Goal: Use online tool/utility

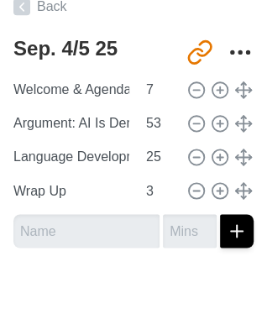
scroll to position [410, 0]
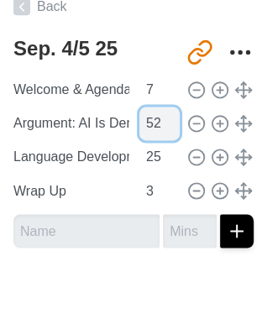
click at [162, 128] on input "52" at bounding box center [159, 124] width 40 height 34
click at [162, 128] on input "51" at bounding box center [159, 124] width 40 height 34
click at [162, 128] on input "50" at bounding box center [159, 124] width 40 height 34
click at [162, 128] on input "49" at bounding box center [159, 124] width 40 height 34
click at [162, 128] on input "48" at bounding box center [159, 124] width 40 height 34
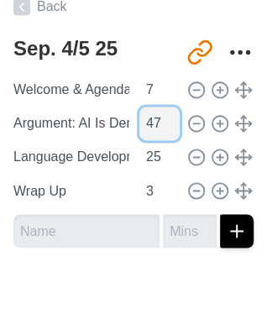
click at [162, 128] on input "47" at bounding box center [159, 124] width 40 height 34
click at [162, 128] on input "46" at bounding box center [159, 124] width 40 height 34
click at [162, 128] on input "45" at bounding box center [159, 124] width 40 height 34
click at [162, 128] on input "44" at bounding box center [159, 124] width 40 height 34
click at [162, 128] on input "43" at bounding box center [159, 124] width 40 height 34
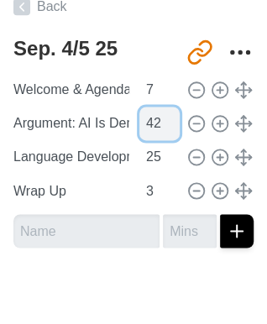
click at [162, 128] on input "42" at bounding box center [159, 124] width 40 height 34
click at [162, 128] on input "41" at bounding box center [159, 124] width 40 height 34
click at [162, 128] on input "40" at bounding box center [159, 124] width 40 height 34
click at [162, 128] on input "39" at bounding box center [159, 124] width 40 height 34
click at [162, 128] on input "38" at bounding box center [159, 124] width 40 height 34
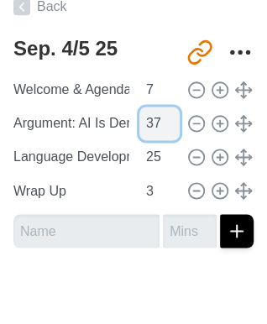
click at [162, 128] on input "37" at bounding box center [159, 124] width 40 height 34
click at [162, 128] on input "36" at bounding box center [159, 124] width 40 height 34
click at [162, 128] on input "35" at bounding box center [159, 124] width 40 height 34
click at [162, 128] on input "34" at bounding box center [159, 124] width 40 height 34
click at [162, 128] on input "33" at bounding box center [159, 124] width 40 height 34
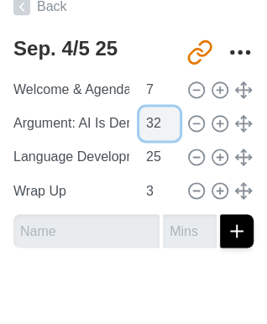
click at [162, 128] on input "32" at bounding box center [159, 124] width 40 height 34
click at [162, 128] on input "31" at bounding box center [159, 124] width 40 height 34
type input "30"
click at [162, 128] on input "30" at bounding box center [159, 124] width 40 height 34
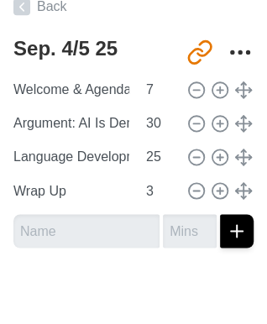
click at [137, 254] on div "Sep. 4/5 25 [URL][DOMAIN_NAME] Welcome & Agenda 7 Argument: AI Is Demolishing M…" at bounding box center [133, 145] width 267 height 231
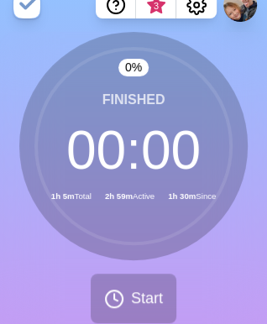
scroll to position [0, 0]
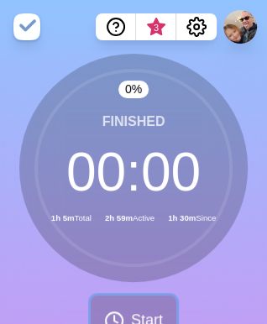
click at [128, 313] on button "Start" at bounding box center [134, 320] width 86 height 50
